Goal: Transaction & Acquisition: Purchase product/service

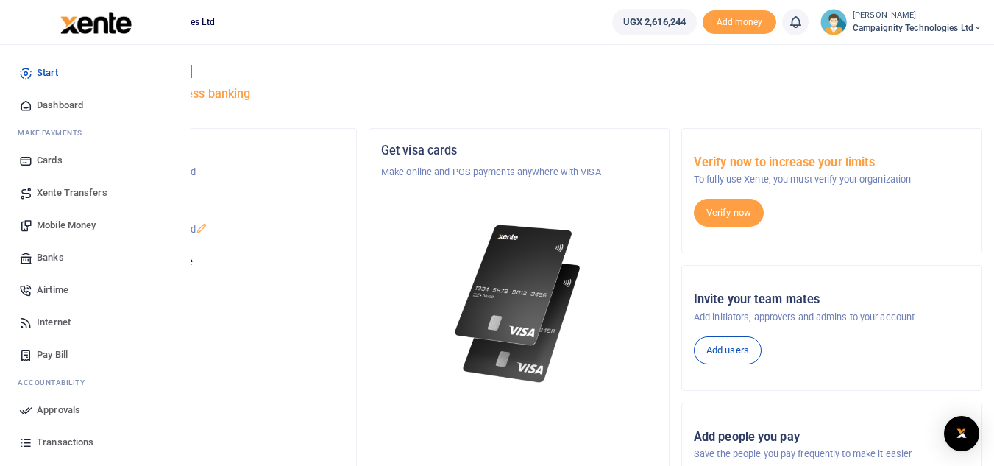
click at [44, 411] on span "Approvals" at bounding box center [58, 409] width 43 height 15
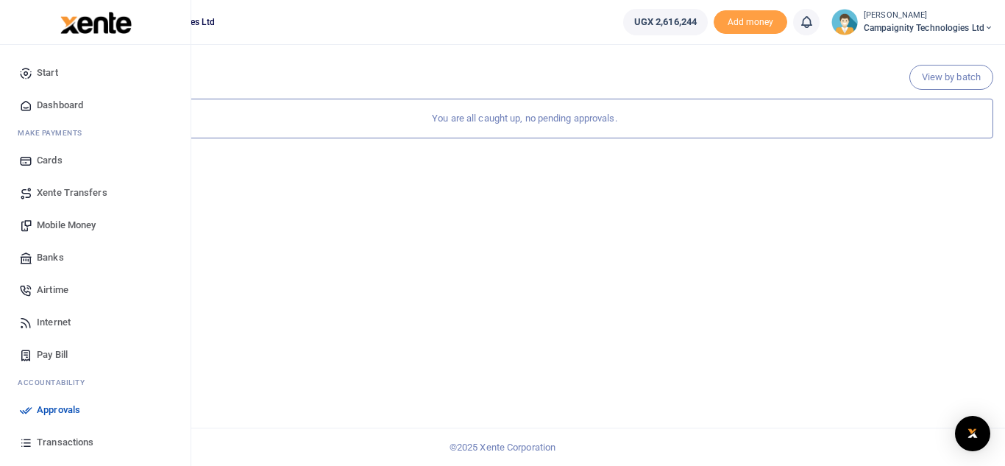
click at [49, 223] on span "Mobile Money" at bounding box center [66, 225] width 59 height 15
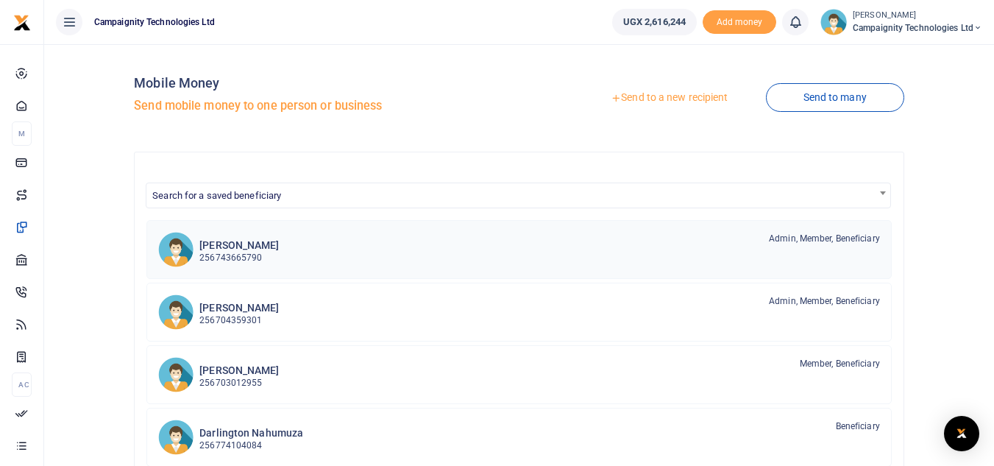
click at [380, 245] on div "Simon Nakibinge 256743665790 Admin, Member, Beneficiary" at bounding box center [539, 249] width 681 height 34
click at [284, 386] on div "[PERSON_NAME] 256703012955 Member, Beneficiary" at bounding box center [539, 374] width 681 height 34
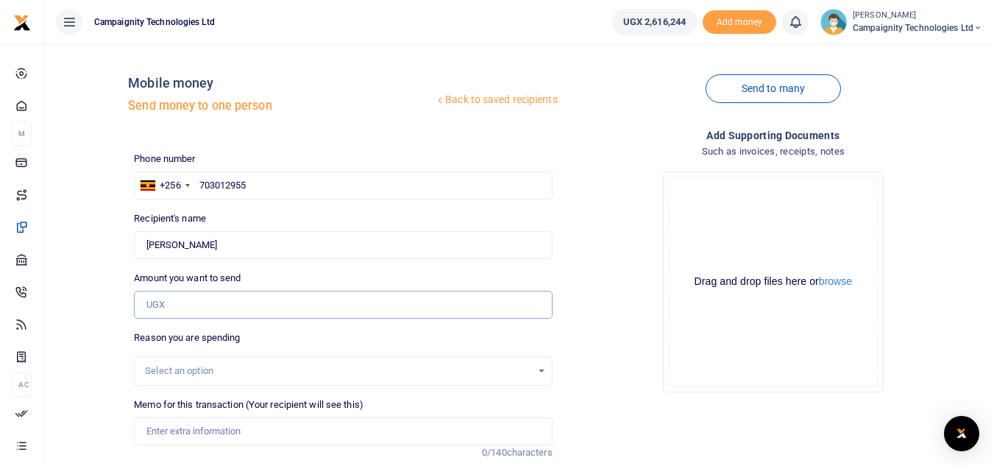
click at [243, 299] on input "Amount you want to send" at bounding box center [343, 305] width 418 height 28
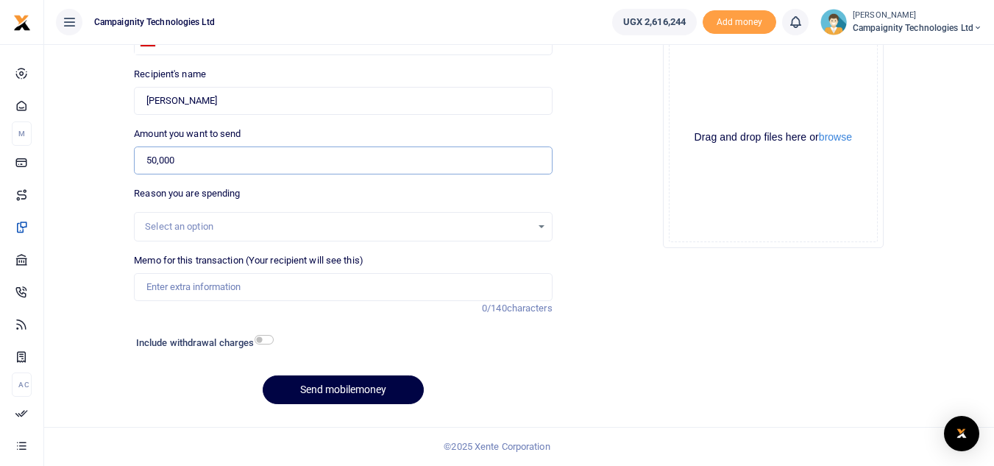
type input "50,000"
click at [331, 288] on input "Memo for this transaction (Your recipient will see this)" at bounding box center [343, 287] width 418 height 28
type input "Sheila weekly facilitation"
click at [361, 368] on div "Phone number +256 Uganda +256 703012955 Phone is required. Recipient's name She…" at bounding box center [343, 211] width 430 height 408
click at [372, 389] on button "Send mobilemoney" at bounding box center [343, 389] width 161 height 29
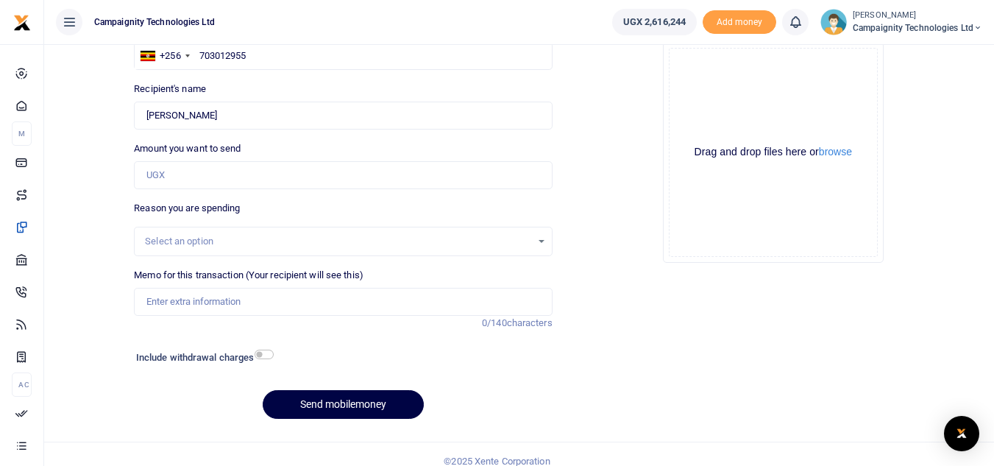
scroll to position [144, 0]
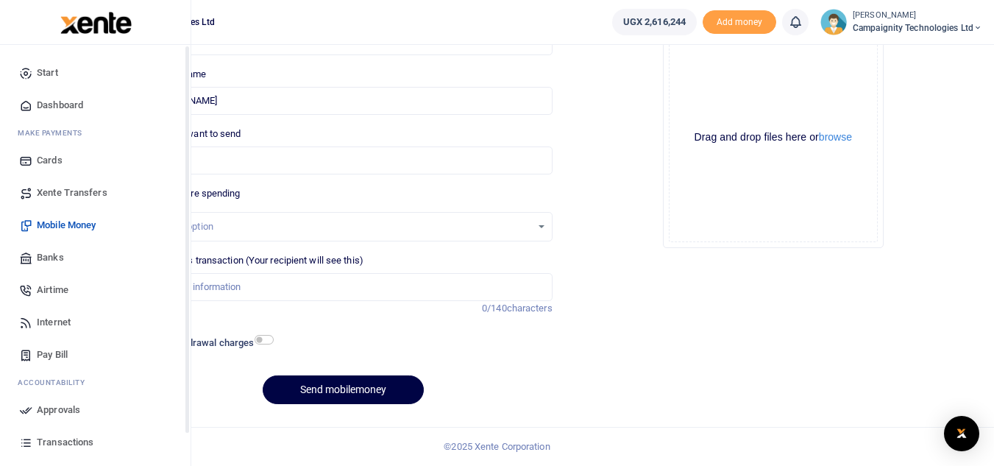
click at [60, 414] on span "Approvals" at bounding box center [58, 409] width 43 height 15
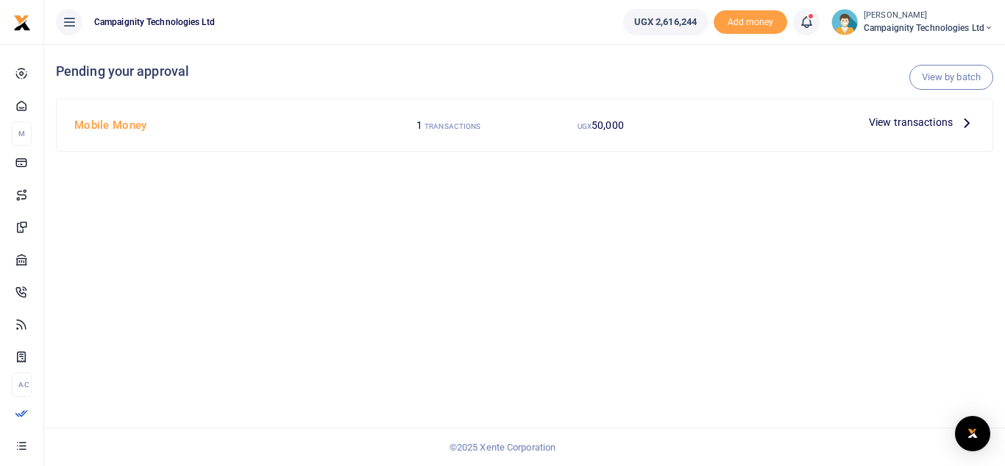
click at [926, 129] on span "View transactions" at bounding box center [911, 122] width 84 height 16
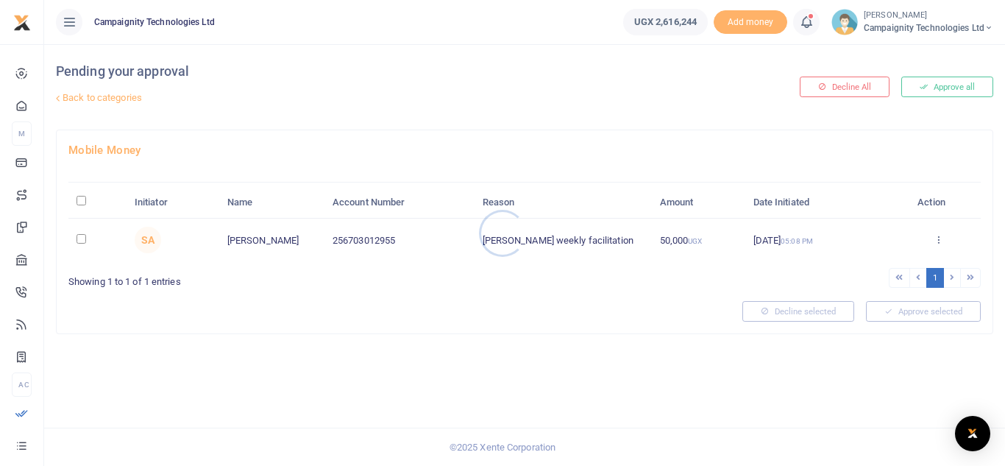
click at [943, 89] on div at bounding box center [502, 233] width 1005 height 466
click at [943, 89] on button "Approve all" at bounding box center [947, 87] width 92 height 21
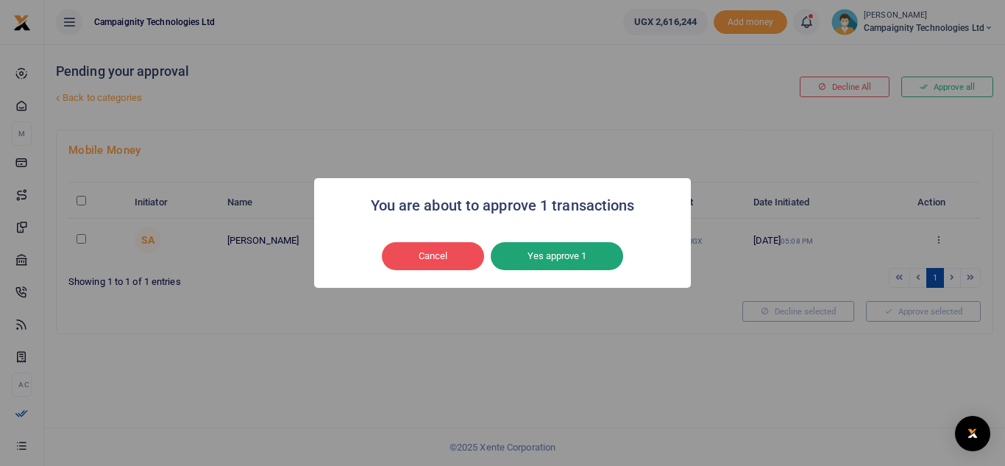
click at [559, 268] on button "Yes approve 1" at bounding box center [557, 256] width 132 height 28
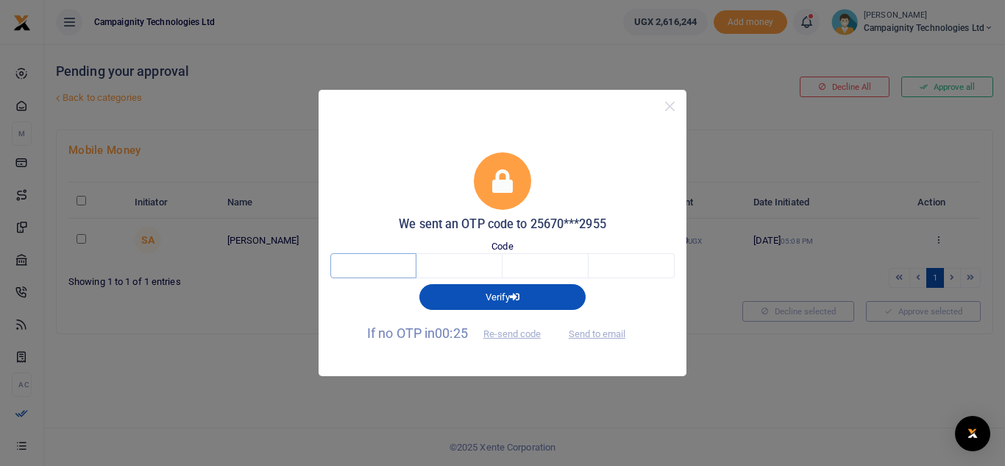
click at [357, 274] on input "text" at bounding box center [373, 265] width 86 height 25
type input "6"
type input "8"
type input "4"
type input "5"
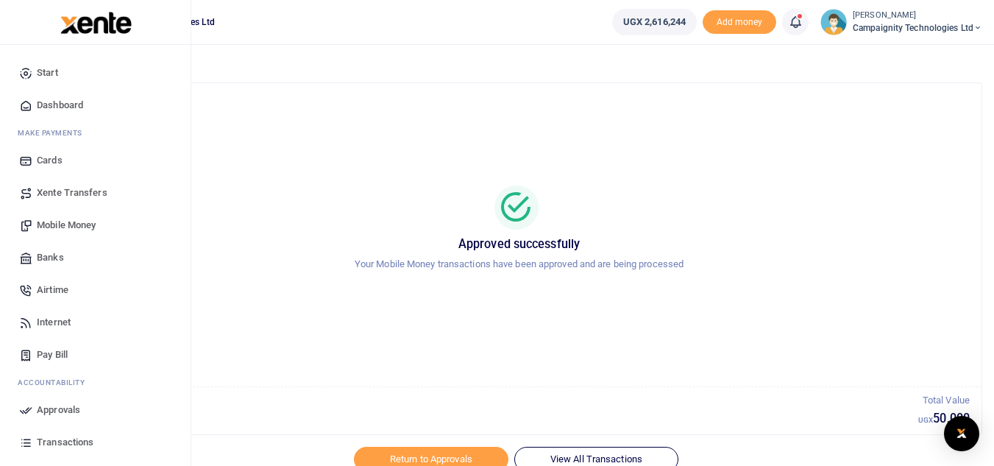
click at [80, 226] on span "Mobile Money" at bounding box center [66, 225] width 59 height 15
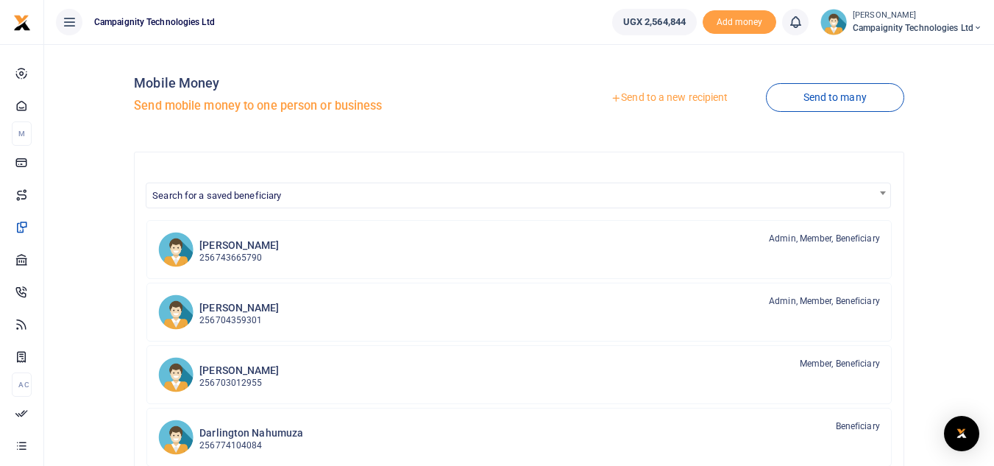
click at [664, 96] on link "Send to a new recipient" at bounding box center [669, 98] width 192 height 26
